Goal: Information Seeking & Learning: Learn about a topic

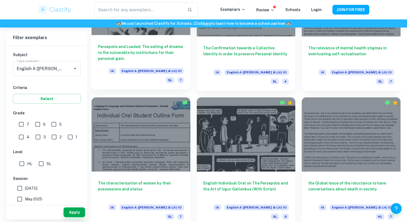
scroll to position [617, 0]
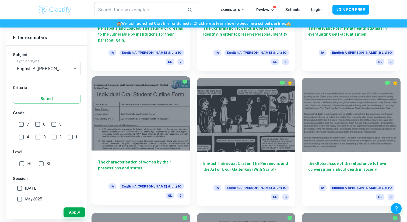
click at [174, 103] on div at bounding box center [141, 113] width 99 height 74
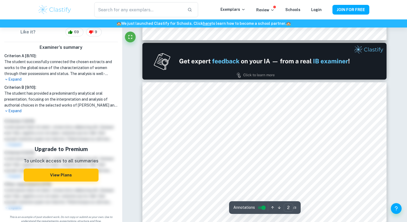
scroll to position [361, 0]
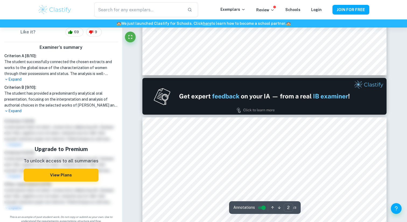
type input "1"
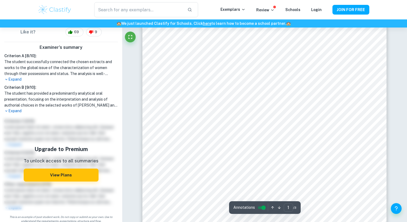
scroll to position [0, 0]
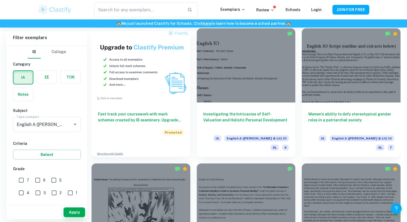
scroll to position [423, 0]
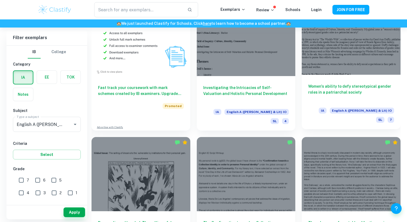
click at [342, 50] on div at bounding box center [351, 38] width 99 height 74
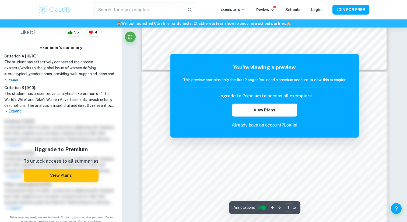
scroll to position [310, 0]
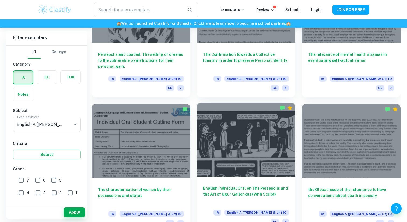
scroll to position [591, 0]
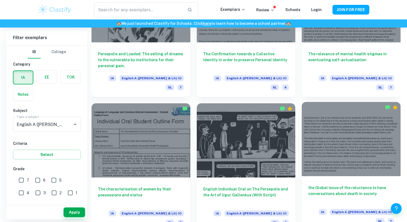
click at [337, 138] on div at bounding box center [351, 139] width 99 height 74
